Goal: Task Accomplishment & Management: Complete application form

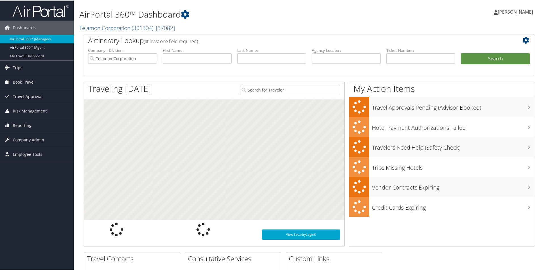
click at [101, 29] on link "Telamon Corporation ( 301304 ) , [ 37082 ]" at bounding box center [127, 28] width 96 height 8
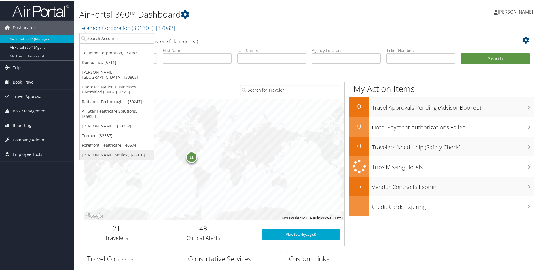
click at [102, 150] on link "[PERSON_NAME] Smiles , [46000]" at bounding box center [117, 155] width 75 height 10
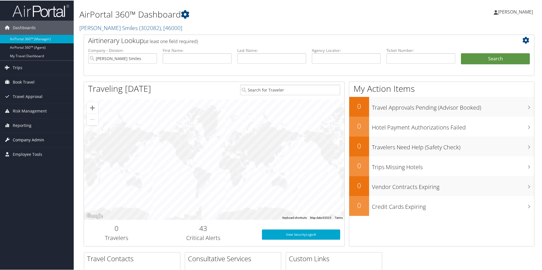
click at [31, 139] on span "Company Admin" at bounding box center [28, 139] width 31 height 14
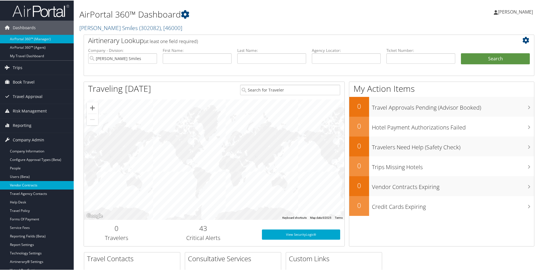
click at [27, 183] on link "Vendor Contracts" at bounding box center [37, 185] width 74 height 9
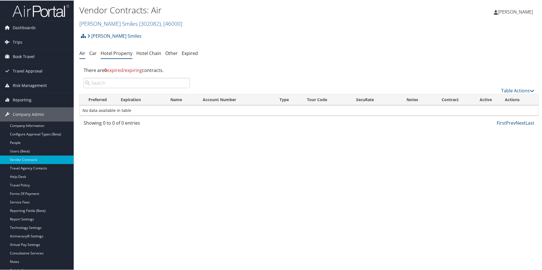
click at [116, 54] on link "Hotel Property" at bounding box center [117, 53] width 32 height 6
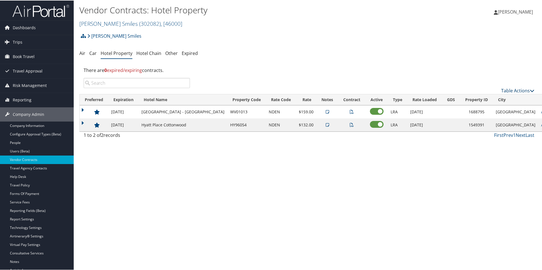
click at [517, 90] on link "Table Actions" at bounding box center [517, 90] width 33 height 6
click at [495, 102] on link "Add New Contract" at bounding box center [498, 99] width 75 height 10
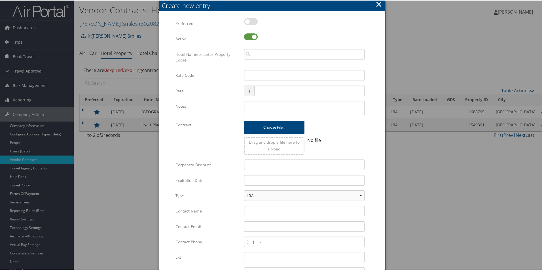
click at [249, 22] on label at bounding box center [251, 21] width 14 height 7
click at [249, 22] on input "checkbox" at bounding box center [249, 22] width 4 height 4
checkbox input "true"
click at [255, 51] on input "search" at bounding box center [304, 53] width 120 height 10
drag, startPoint x: 274, startPoint y: 55, endPoint x: 241, endPoint y: 56, distance: 33.7
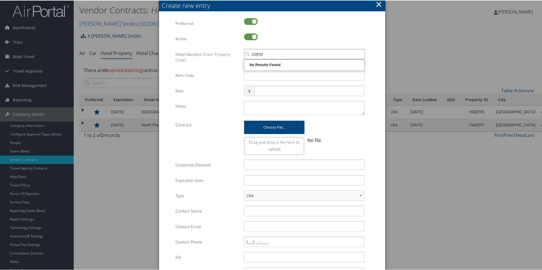
click at [241, 56] on div "60890 Multiple values The selected items contain different values for this inpu…" at bounding box center [304, 55] width 129 height 15
type input "V"
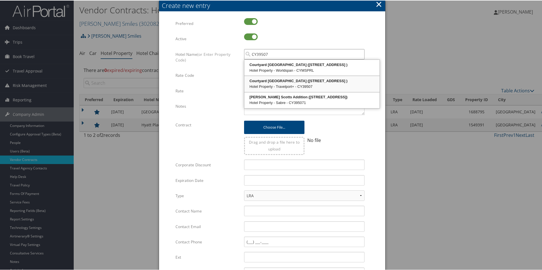
click at [315, 84] on div "Hotel Property - Travelport+ - CY39507" at bounding box center [312, 86] width 134 height 6
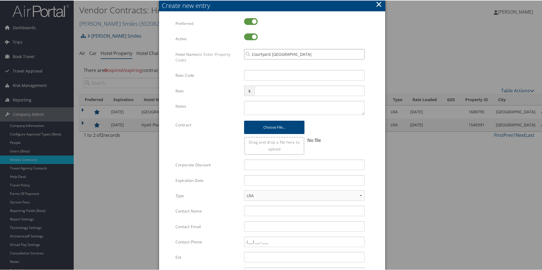
type input "Courtyard Roseville Marriott"
click at [278, 73] on input "Rate Code" at bounding box center [304, 74] width 120 height 10
type input "NDEN"
type input "139"
paste textarea "Rates tested 8/28/25; LRA Fixed: $132 or $142 for high floor, 48 hr cx, comp br…"
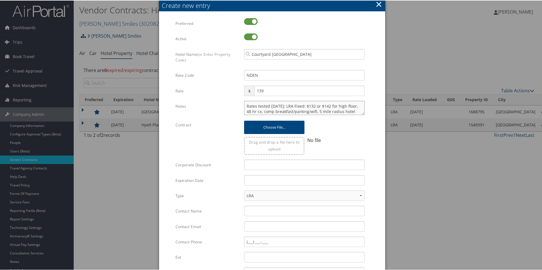
drag, startPoint x: 278, startPoint y: 105, endPoint x: 269, endPoint y: 103, distance: 9.6
click at [269, 103] on textarea "Rates tested 8/28/25; LRA Fixed: $132 or $142 for high floor, 48 hr cx, comp br…" at bounding box center [304, 107] width 120 height 14
drag, startPoint x: 311, startPoint y: 106, endPoint x: 355, endPoint y: 107, distance: 43.4
click at [355, 107] on textarea "Rates tested 9/4/25; LRA Fixed: $132 or $142 for high floor, 48 hr cx, comp bre…" at bounding box center [304, 107] width 120 height 14
click at [282, 112] on textarea "Rates tested 9/4/25; LRA Fixed: $139/nt standard rooms, 24 hr cx, comp breakfas…" at bounding box center [304, 107] width 120 height 14
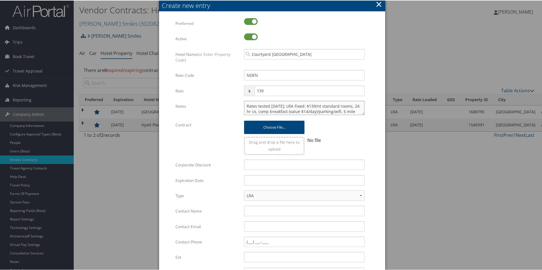
click at [339, 110] on textarea "Rates tested 9/4/25; LRA Fixed: $139/nt standard rooms, 24 hr cx, comp breakfas…" at bounding box center [304, 107] width 120 height 14
drag, startPoint x: 342, startPoint y: 112, endPoint x: 283, endPoint y: 106, distance: 59.3
click at [283, 106] on textarea "Rates tested 9/4/25; LRA Fixed: $139/nt standard rooms, 24 hr cx, comp breakfas…" at bounding box center [304, 107] width 120 height 14
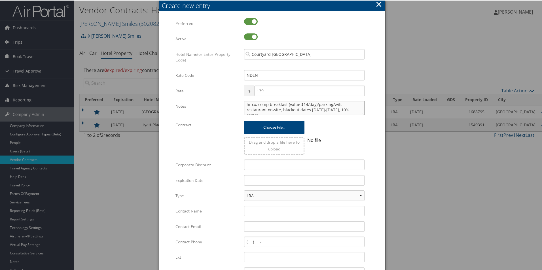
drag, startPoint x: 340, startPoint y: 109, endPoint x: 360, endPoint y: 131, distance: 29.1
click at [340, 109] on textarea "Rates tested 9/4/25; LRA Fixed: $139/nt standard rooms, 24 hr cx, comp breakfas…" at bounding box center [304, 107] width 120 height 14
drag, startPoint x: 281, startPoint y: 110, endPoint x: 334, endPoint y: 111, distance: 52.7
click at [334, 111] on textarea "Rates tested 9/4/25; LRA Fixed: $139/nt standard rooms, 24 hr cx, comp breakfas…" at bounding box center [304, 107] width 120 height 14
type textarea "Rates tested 9/4/25; LRA Fixed: $139/nt standard rooms, 24 hr cx, comp breakfas…"
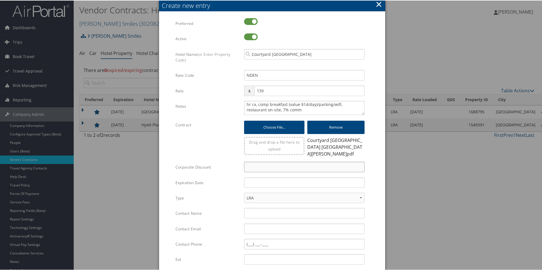
click at [255, 165] on input "Corporate Discount" at bounding box center [304, 166] width 120 height 10
click at [248, 177] on input "text" at bounding box center [304, 182] width 120 height 10
type input "08/26/2026"
click at [327, 194] on select "LRA NLRA" at bounding box center [304, 197] width 120 height 10
drag, startPoint x: 217, startPoint y: 198, endPoint x: 242, endPoint y: 208, distance: 26.8
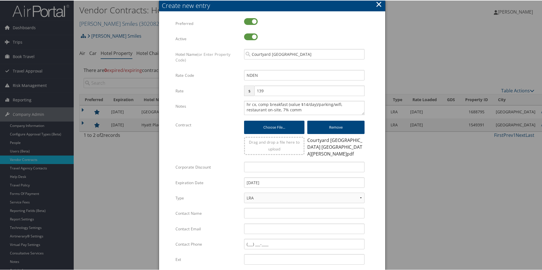
click at [217, 198] on label "Type" at bounding box center [207, 197] width 64 height 11
click at [244, 198] on select "LRA NLRA" at bounding box center [304, 197] width 120 height 10
click at [265, 214] on input "Contact Name" at bounding box center [304, 212] width 120 height 10
type input "Melissa Gepp"
click at [272, 227] on input "Contact Email" at bounding box center [304, 228] width 120 height 10
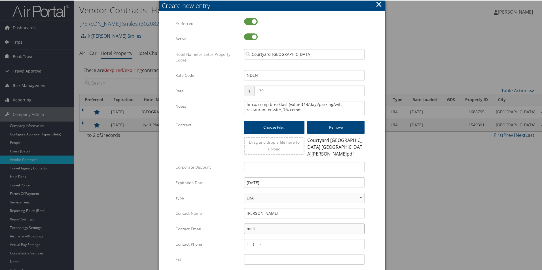
type input "melissa.gepp@tpihospitality.com"
drag, startPoint x: 247, startPoint y: 241, endPoint x: 265, endPoint y: 249, distance: 19.1
click at [247, 241] on input "Contact Phone" at bounding box center [304, 243] width 120 height 10
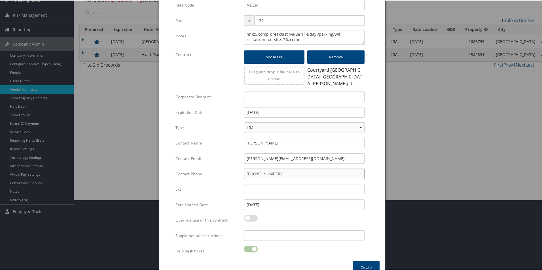
scroll to position [78, 0]
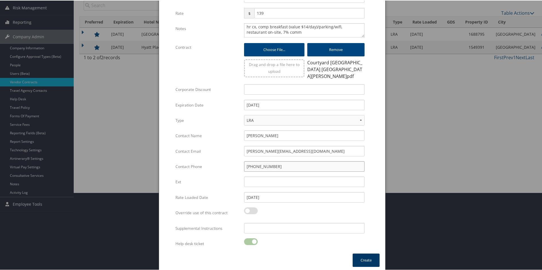
type input "(651) 925-8600"
click at [361, 261] on button "Create" at bounding box center [366, 259] width 27 height 13
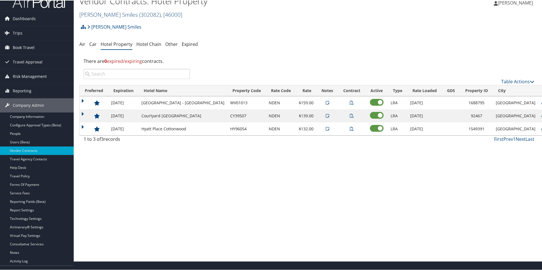
scroll to position [0, 0]
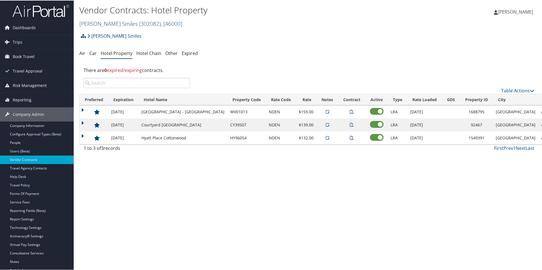
click at [108, 24] on link "Nuvia Smiles ( 302082 ) , [ 46000 ]" at bounding box center [130, 23] width 103 height 8
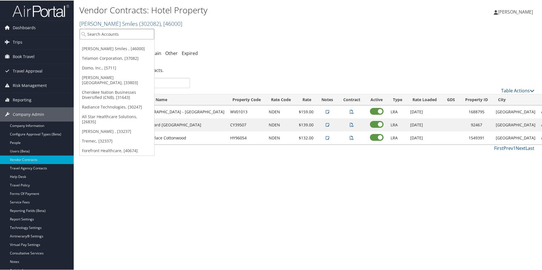
click at [104, 30] on input "search" at bounding box center [117, 33] width 75 height 10
type input "domo"
click at [110, 48] on div "Account" at bounding box center [117, 48] width 81 height 5
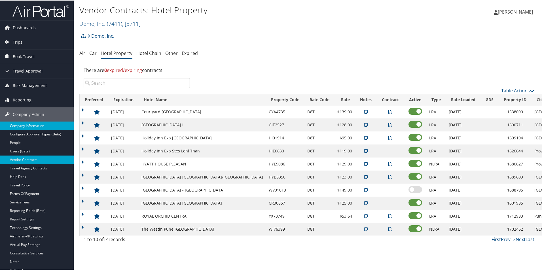
click at [34, 126] on link "Company Information" at bounding box center [37, 125] width 74 height 9
